Goal: Task Accomplishment & Management: Manage account settings

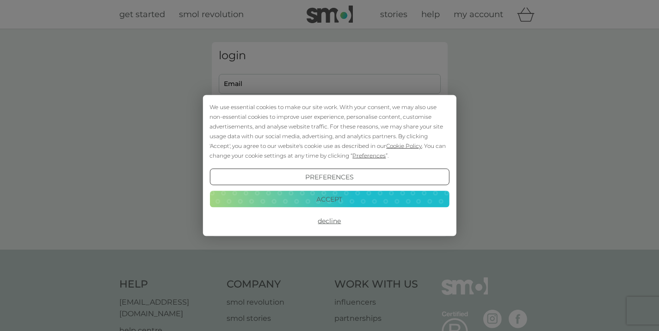
click at [273, 79] on div "We use essential cookies to make our site work. With your consent, we may also …" at bounding box center [329, 165] width 659 height 331
click at [361, 198] on button "Accept" at bounding box center [328, 198] width 239 height 17
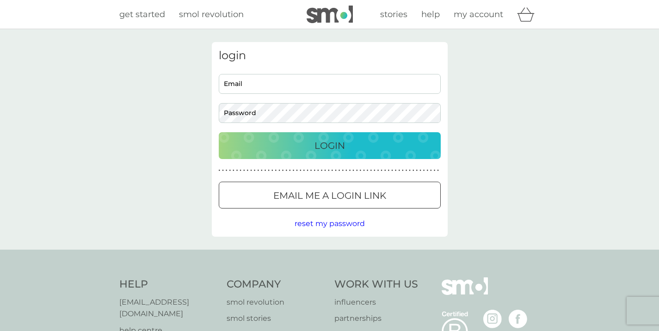
click at [279, 86] on input "Email" at bounding box center [330, 84] width 222 height 20
click at [287, 83] on input "Email" at bounding box center [330, 84] width 222 height 20
type input "finance@wearecauli.com"
click at [302, 141] on div "Login" at bounding box center [329, 145] width 203 height 15
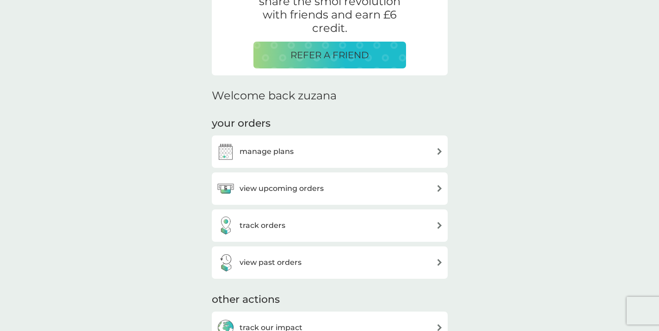
scroll to position [196, 0]
click at [305, 155] on div "manage plans" at bounding box center [329, 151] width 226 height 18
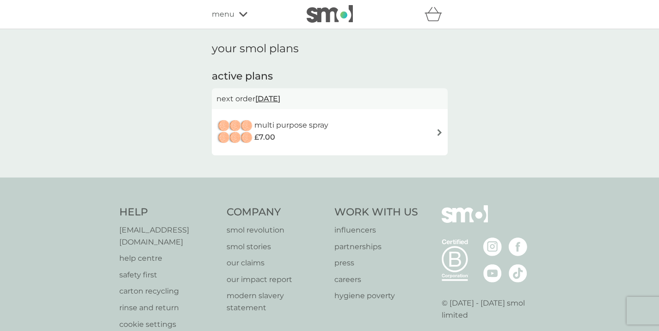
click at [338, 127] on div "multi purpose spray £7.00" at bounding box center [329, 132] width 226 height 32
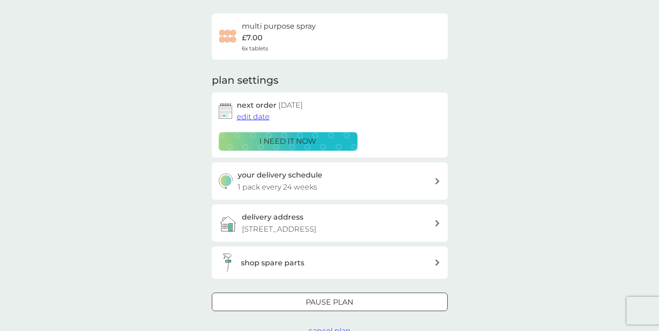
scroll to position [66, 0]
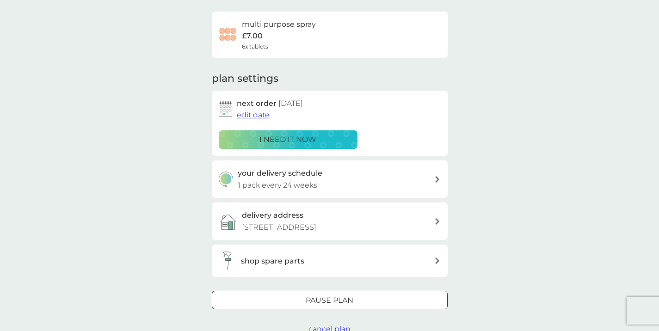
click at [330, 303] on div at bounding box center [329, 301] width 33 height 10
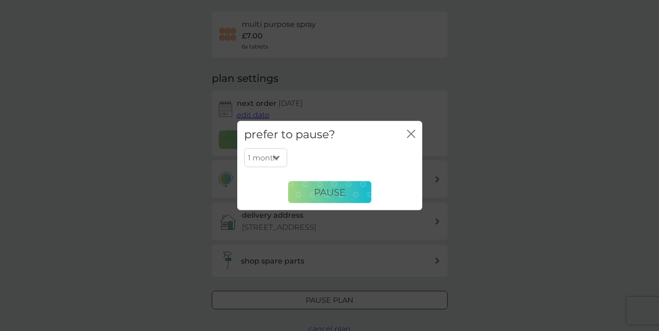
click at [268, 159] on select "1 month 2 months 3 months 4 months 5 months 6 months" at bounding box center [265, 157] width 43 height 19
select select "6"
click at [244, 148] on select "1 month 2 months 3 months 4 months 5 months 6 months" at bounding box center [265, 157] width 43 height 19
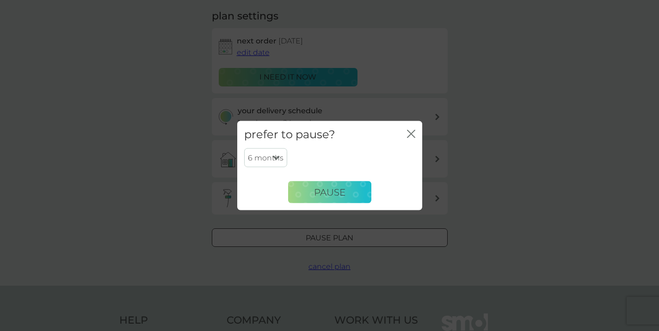
scroll to position [130, 0]
click at [354, 195] on button "Pause" at bounding box center [329, 192] width 83 height 22
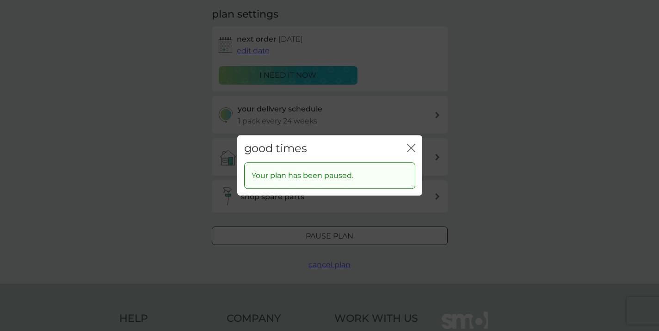
click at [409, 148] on icon "close" at bounding box center [411, 148] width 8 height 8
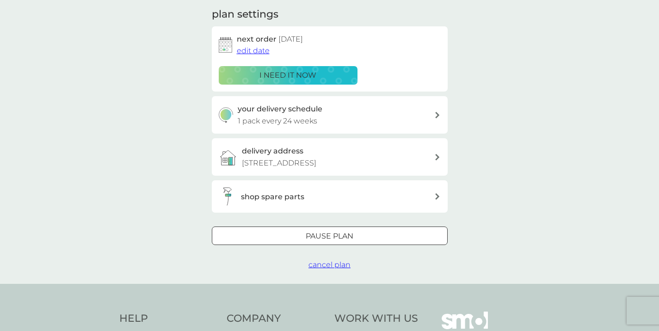
drag, startPoint x: 337, startPoint y: 265, endPoint x: 336, endPoint y: 238, distance: 27.8
click at [336, 265] on span "cancel plan" at bounding box center [329, 264] width 42 height 9
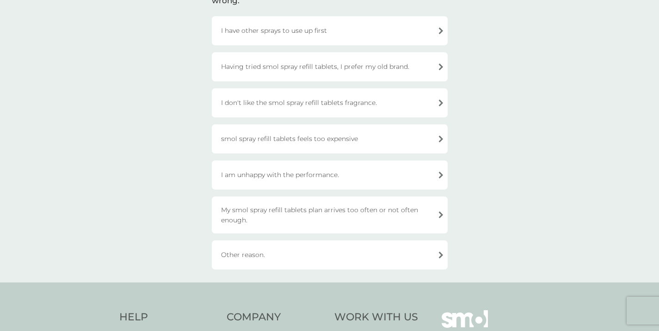
scroll to position [98, 0]
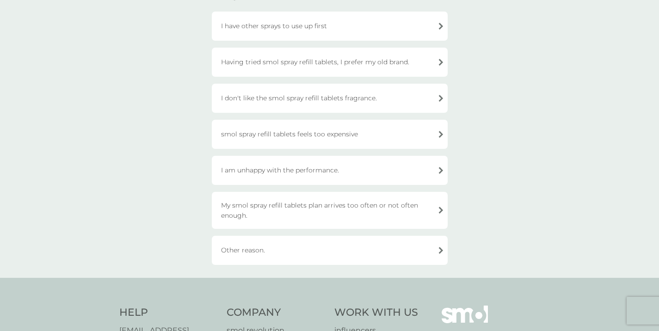
click at [324, 205] on div "My smol spray refill tablets plan arrives too often or not often enough." at bounding box center [330, 210] width 236 height 37
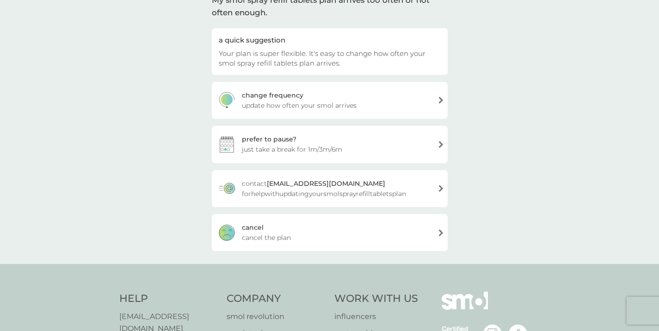
scroll to position [83, 0]
click at [272, 231] on div "[PERSON_NAME] the plan" at bounding box center [330, 232] width 236 height 37
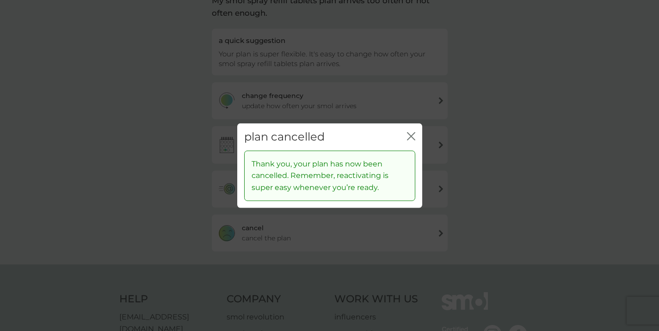
click at [409, 133] on icon "close" at bounding box center [411, 136] width 8 height 8
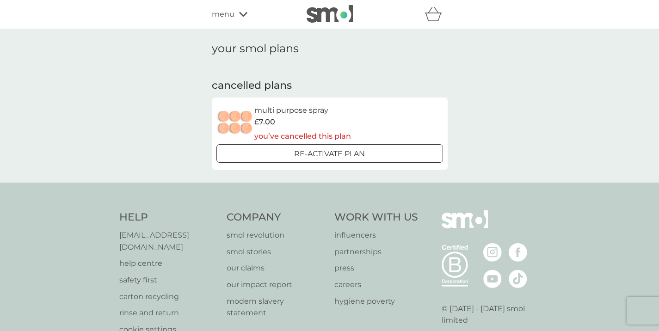
click at [180, 102] on div "your smol plans cancelled plans multi purpose spray £7.00 you’ve cancelled this…" at bounding box center [329, 105] width 659 height 153
click at [227, 21] on div "refer a friend & you BOTH save smol impact smol shop your smol plans your upcom…" at bounding box center [330, 14] width 236 height 18
click at [227, 15] on span "menu" at bounding box center [223, 14] width 23 height 12
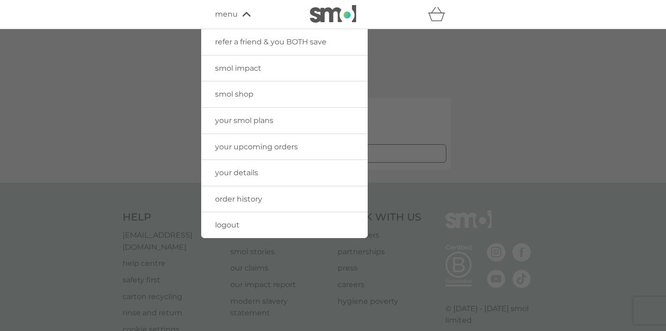
click at [237, 42] on span "refer a friend & you BOTH save" at bounding box center [270, 41] width 111 height 9
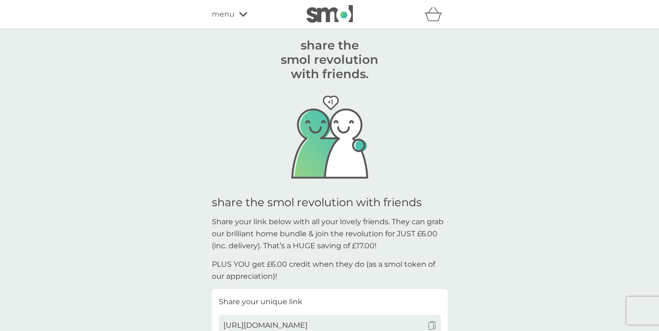
click at [240, 15] on icon at bounding box center [243, 15] width 8 height 6
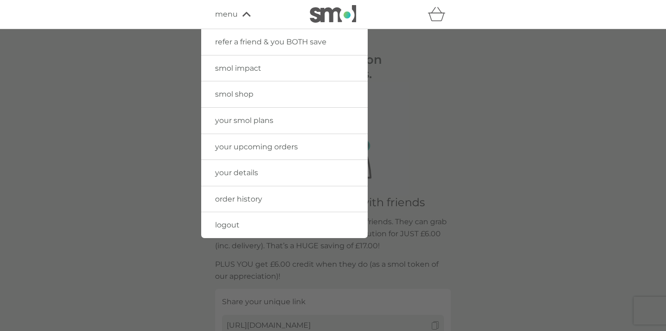
click at [249, 91] on span "smol shop" at bounding box center [234, 94] width 38 height 9
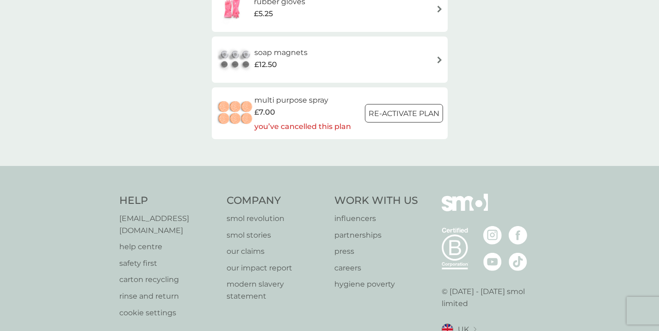
scroll to position [1396, 0]
click at [298, 55] on h6 "soap magnets" at bounding box center [280, 53] width 53 height 12
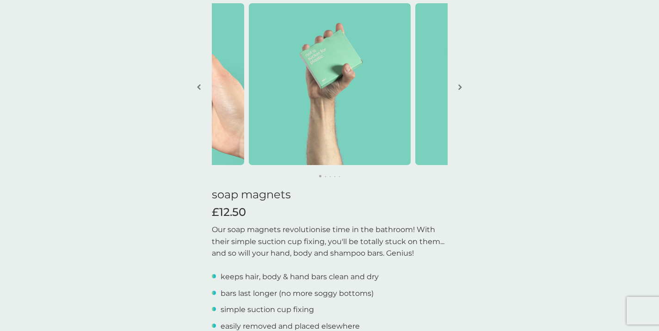
scroll to position [60, 0]
click at [457, 86] on button "button" at bounding box center [460, 88] width 7 height 46
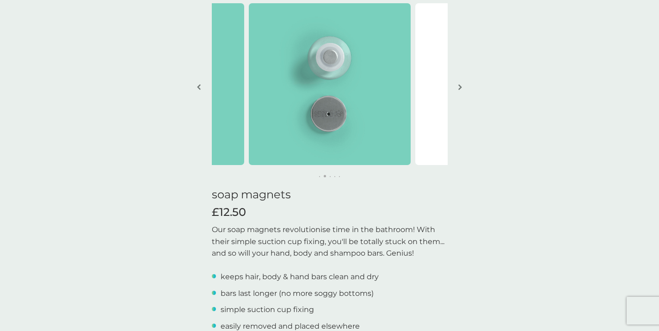
click at [459, 86] on img "button" at bounding box center [460, 87] width 4 height 7
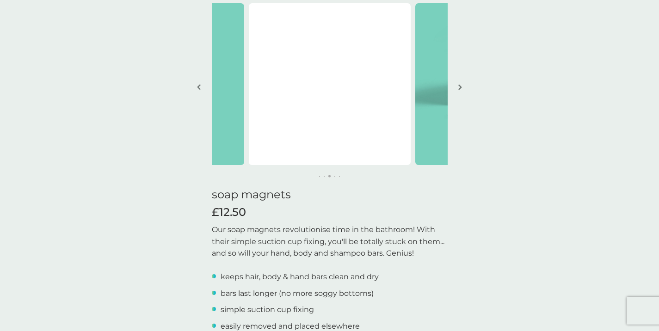
click at [459, 86] on img "button" at bounding box center [460, 87] width 4 height 7
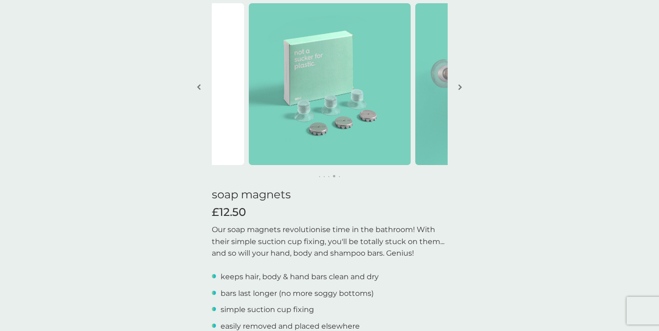
click at [459, 85] on img "button" at bounding box center [460, 87] width 4 height 7
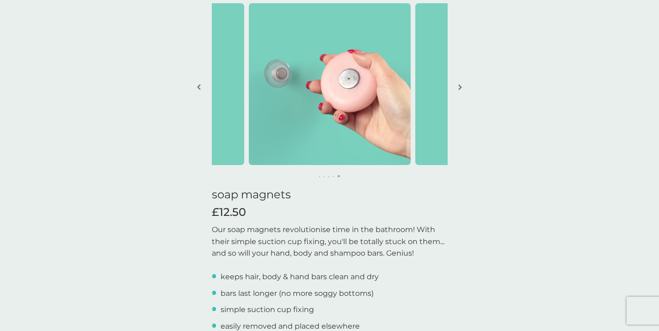
click at [459, 85] on img "button" at bounding box center [460, 87] width 4 height 7
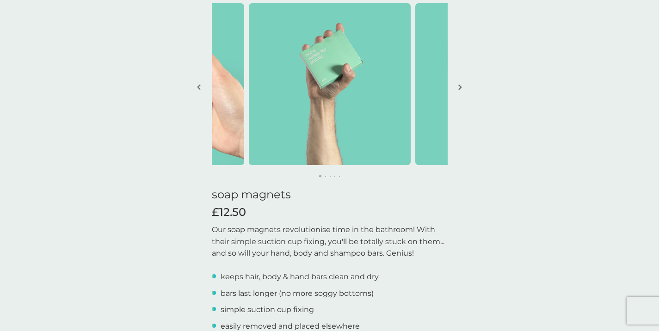
click at [459, 85] on img "button" at bounding box center [460, 87] width 4 height 7
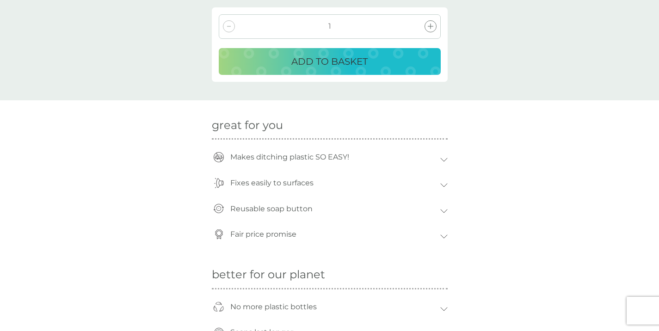
scroll to position [438, 0]
